Goal: Information Seeking & Learning: Check status

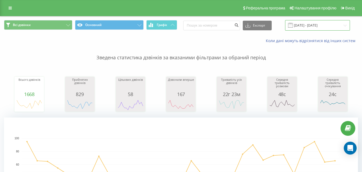
click at [318, 27] on input "[DATE] - [DATE]" at bounding box center [317, 25] width 65 height 10
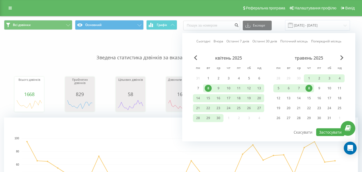
click at [339, 58] on div "травень 2025" at bounding box center [308, 57] width 71 height 5
click at [341, 58] on span "Next Month" at bounding box center [341, 57] width 3 height 5
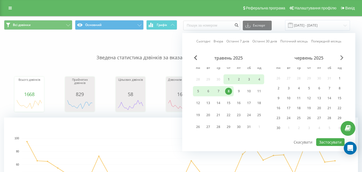
click at [341, 58] on span "Next Month" at bounding box center [341, 57] width 3 height 5
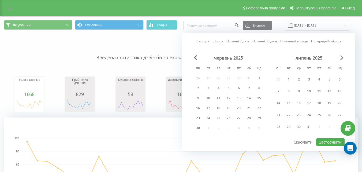
click at [341, 58] on span "Next Month" at bounding box center [341, 57] width 3 height 5
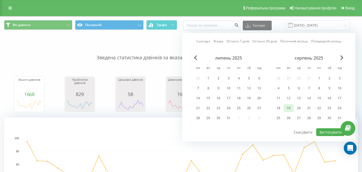
click at [290, 108] on div "19" at bounding box center [288, 108] width 7 height 7
click at [323, 132] on button "Застосувати" at bounding box center [330, 132] width 28 height 8
type input "[DATE] - [DATE]"
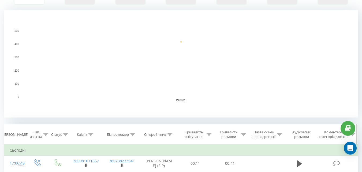
scroll to position [134, 0]
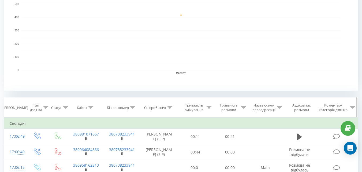
click at [172, 109] on icon at bounding box center [170, 107] width 5 height 3
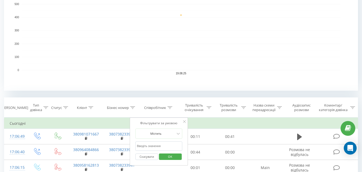
click at [165, 141] on form "Містить Скасувати OK" at bounding box center [158, 145] width 47 height 34
click at [164, 142] on input "text" at bounding box center [158, 145] width 47 height 9
type input "[PERSON_NAME]"
click at [169, 158] on span "OK" at bounding box center [170, 156] width 15 height 8
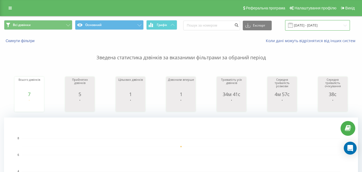
click at [314, 25] on input "[DATE] - [DATE]" at bounding box center [317, 25] width 65 height 10
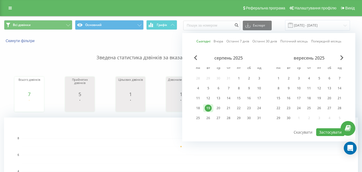
click at [283, 24] on div "[DATE] - [DATE]" at bounding box center [311, 25] width 78 height 10
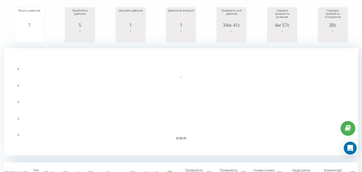
scroll to position [80, 0]
